Goal: Task Accomplishment & Management: Complete application form

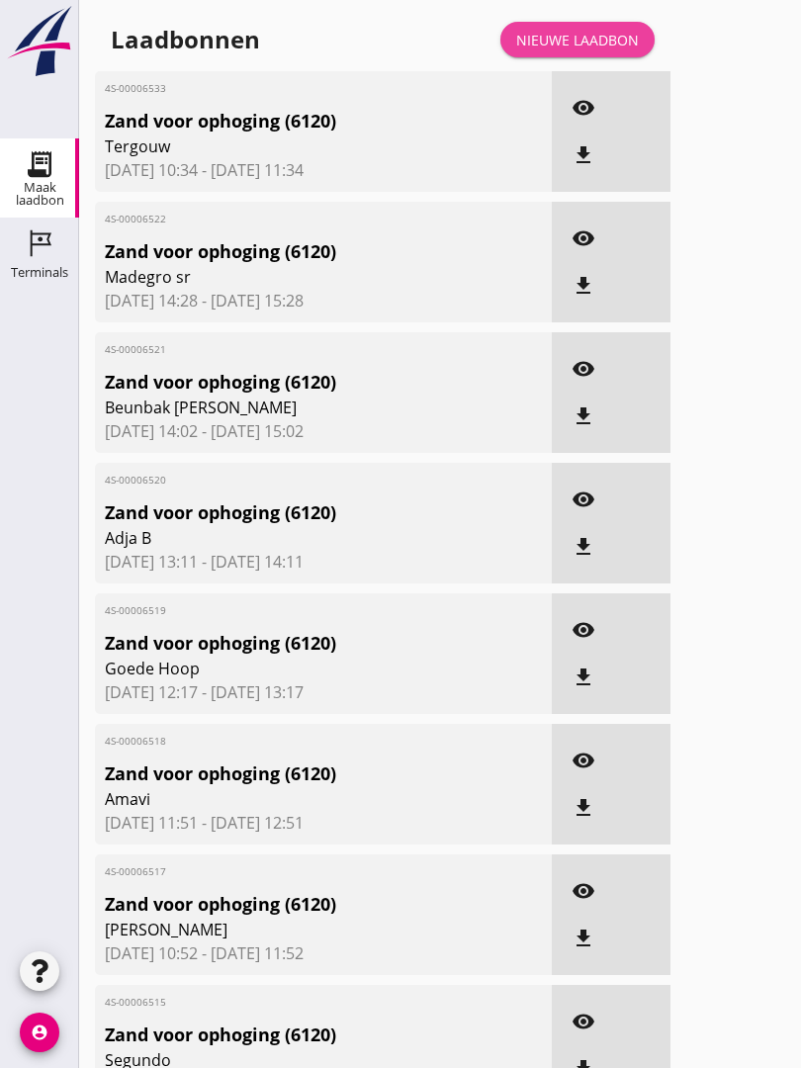
click at [606, 50] on div "Nieuwe laadbon" at bounding box center [577, 40] width 123 height 21
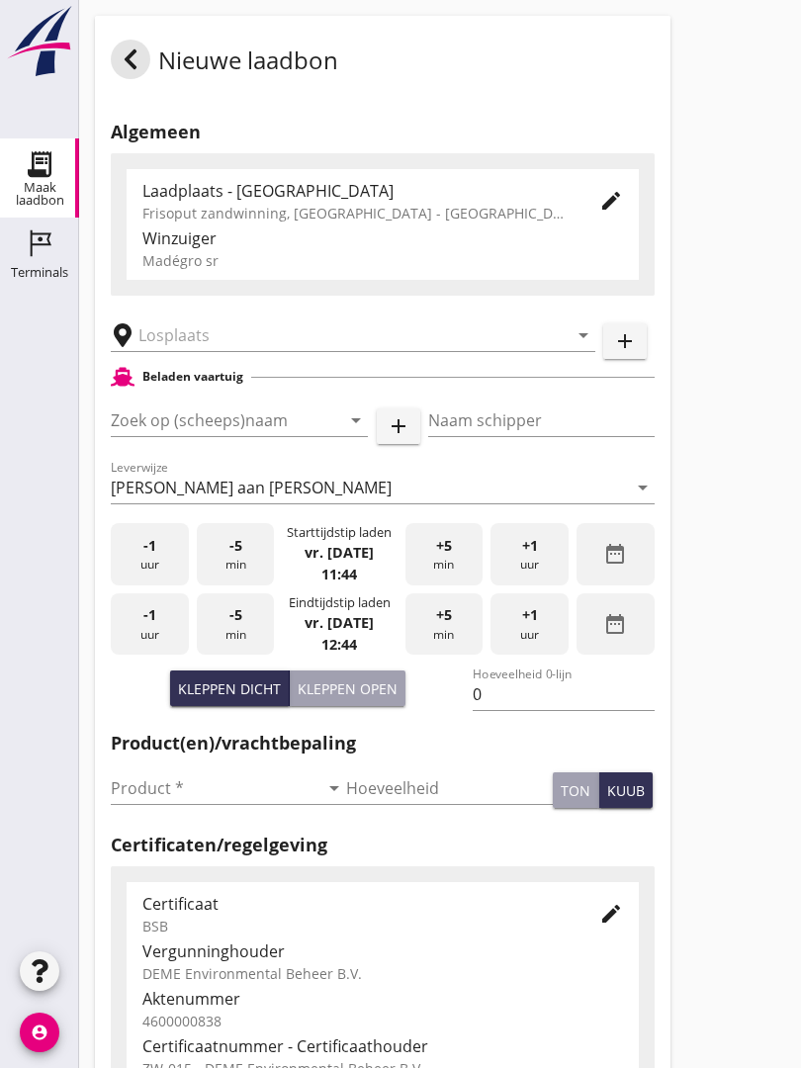
click at [221, 347] on input "text" at bounding box center [339, 336] width 402 height 32
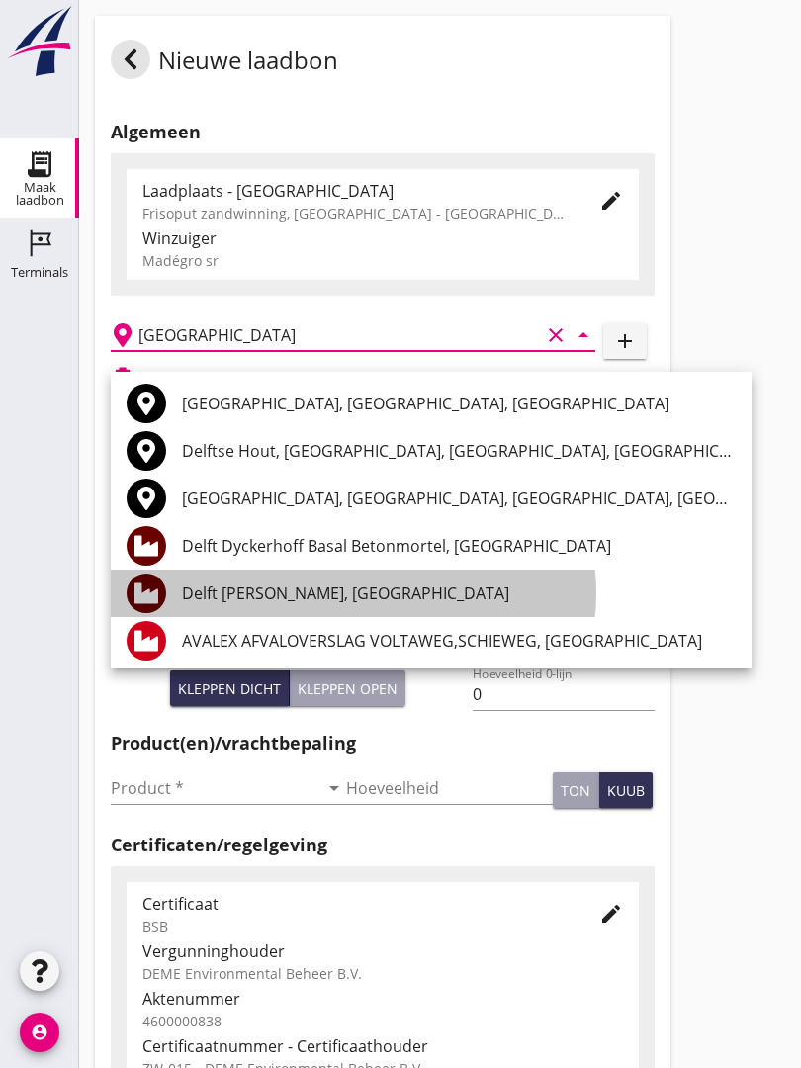
click at [343, 597] on div "Delft [PERSON_NAME], [GEOGRAPHIC_DATA]" at bounding box center [459, 594] width 554 height 24
type input "Delft [PERSON_NAME], [GEOGRAPHIC_DATA]"
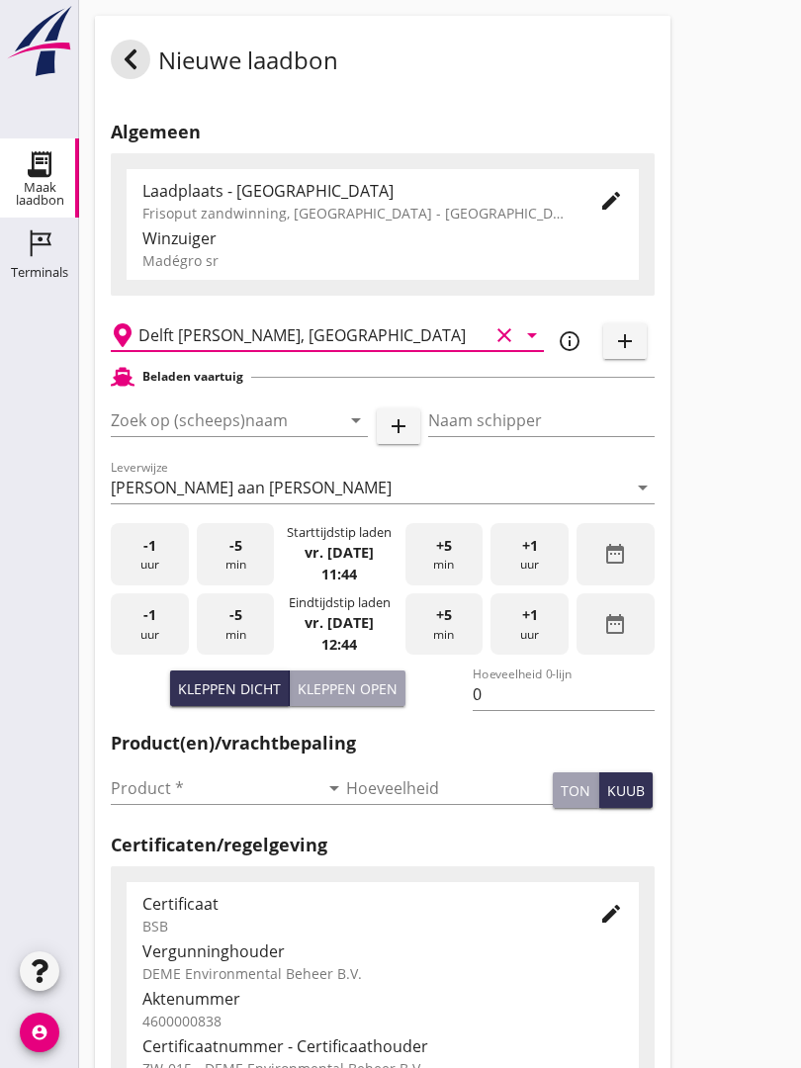
click at [264, 427] on input "Zoek op (scheeps)naam" at bounding box center [212, 421] width 202 height 32
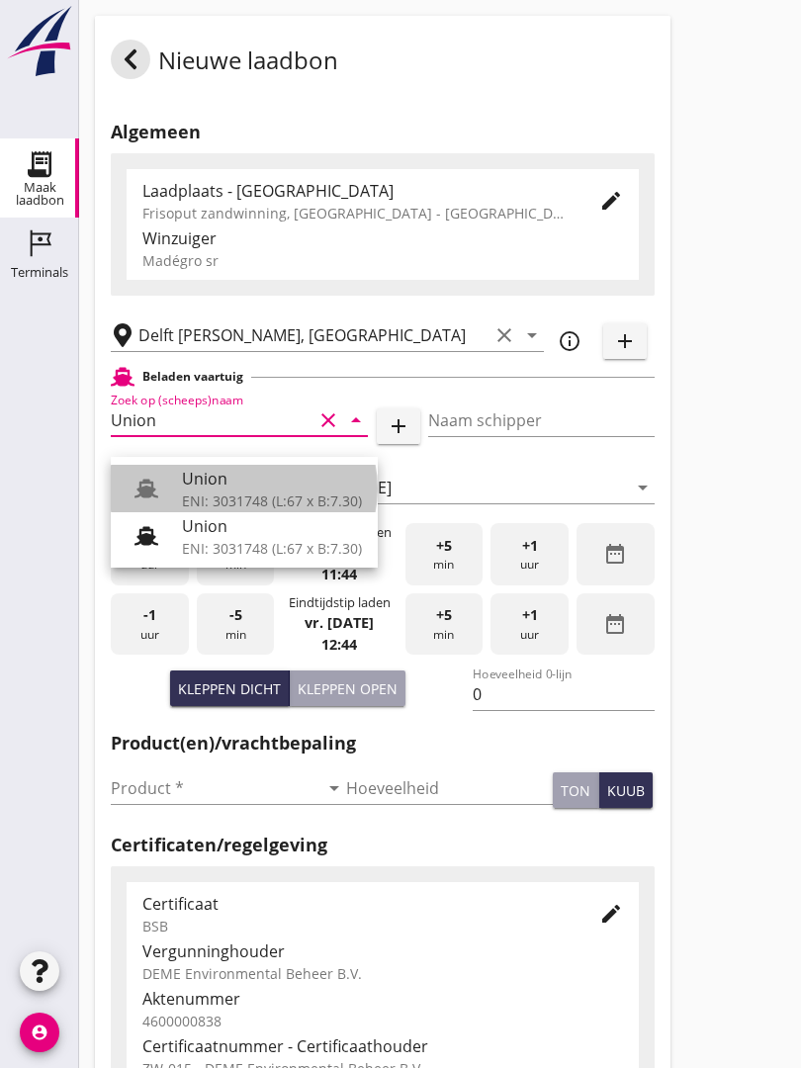
click at [252, 475] on div "Union" at bounding box center [272, 479] width 180 height 24
type input "Union"
type input "[PERSON_NAME]"
type input "480"
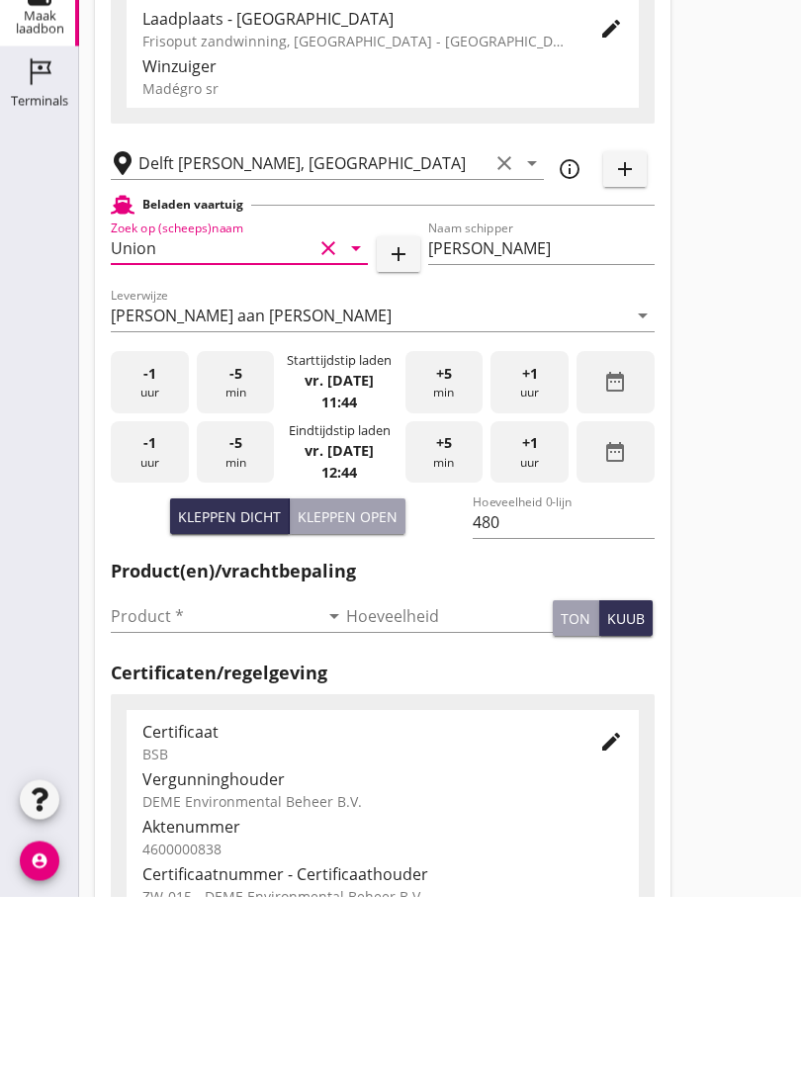
click at [153, 773] on input "Product *" at bounding box center [215, 789] width 208 height 32
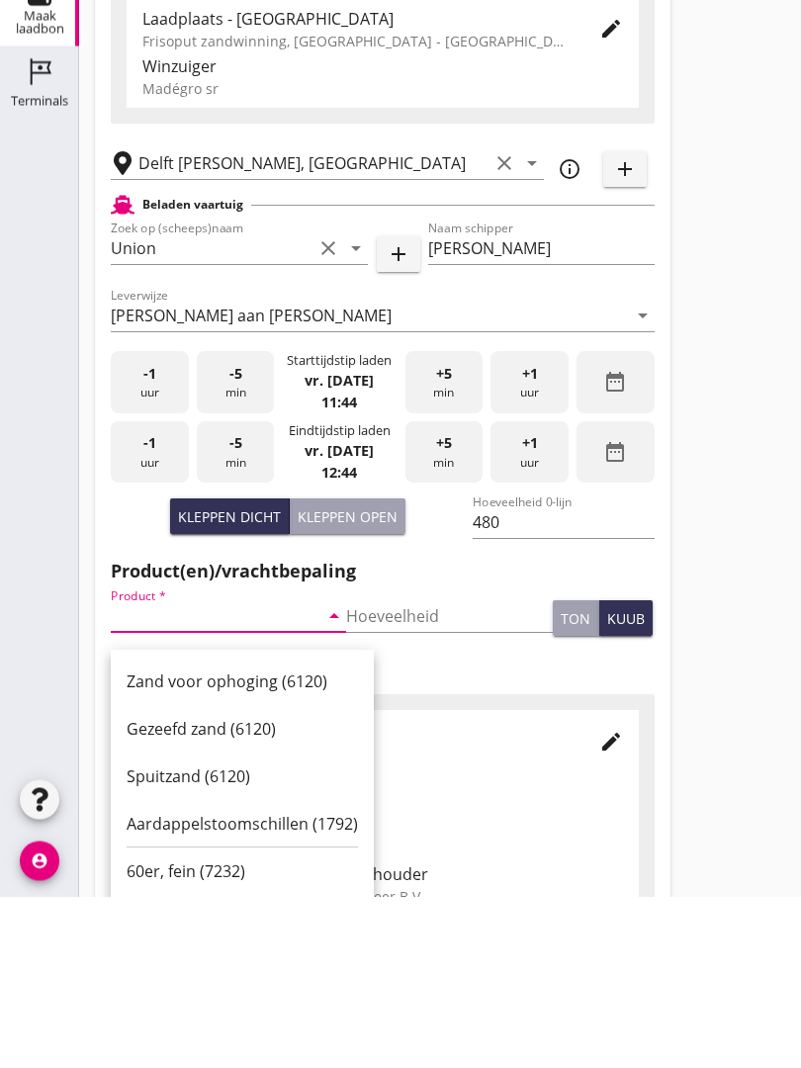
click at [225, 842] on div "Zand voor ophoging (6120)" at bounding box center [242, 854] width 231 height 24
type input "Zand voor ophoging (6120)"
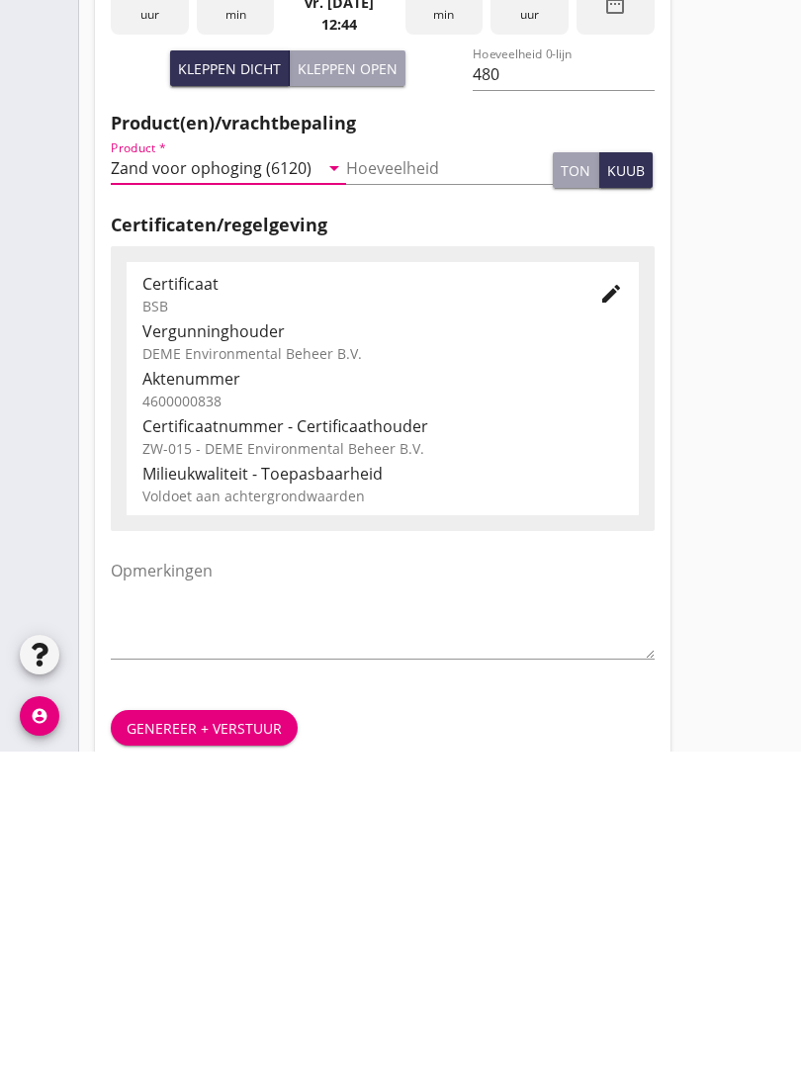
scroll to position [346, 0]
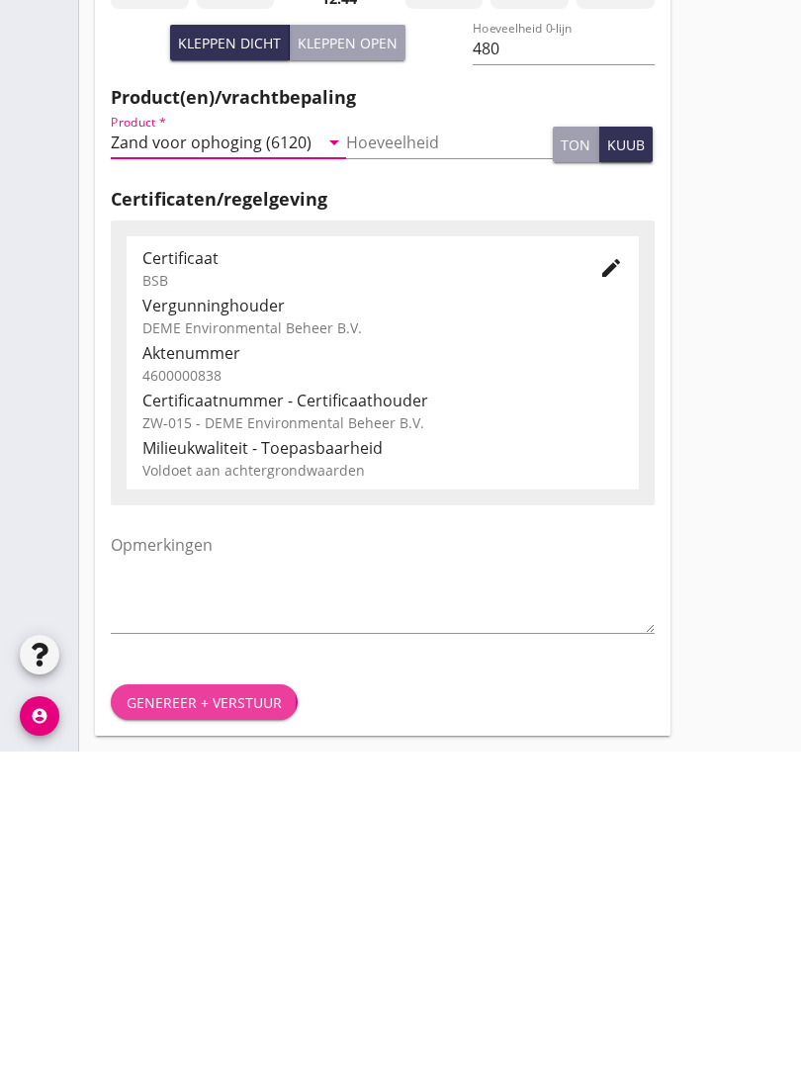
click at [214, 1009] on div "Genereer + verstuur" at bounding box center [204, 1019] width 155 height 21
